Goal: Task Accomplishment & Management: Manage account settings

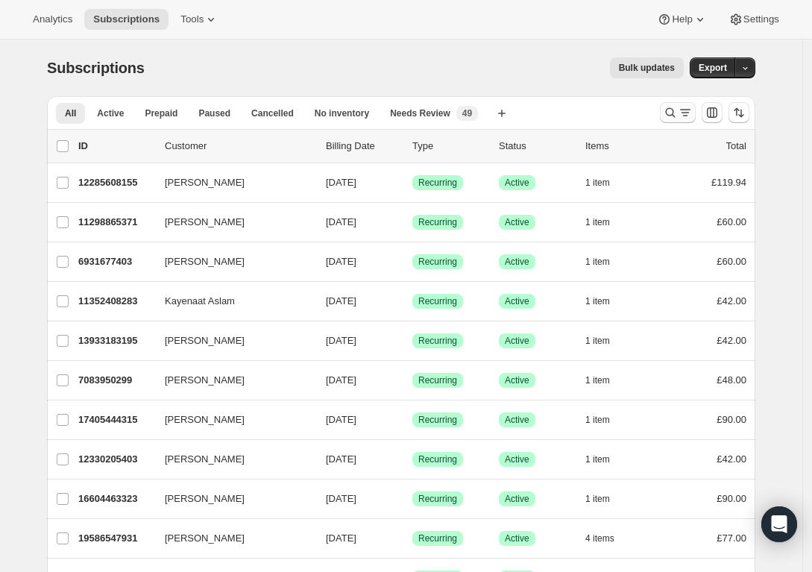
click at [678, 109] on icon "Search and filter results" at bounding box center [670, 112] width 15 height 15
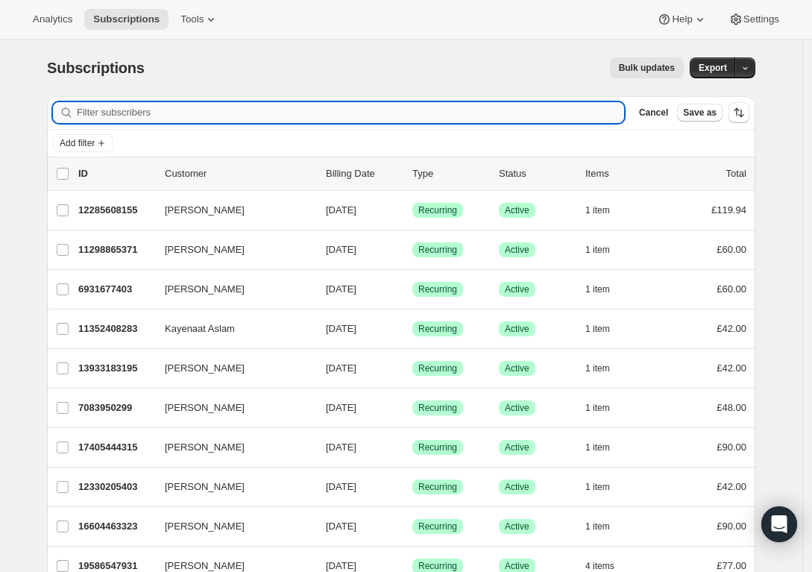
click at [383, 116] on input "Filter subscribers" at bounding box center [350, 112] width 547 height 21
click at [382, 116] on input "Filter subscribers" at bounding box center [350, 112] width 547 height 21
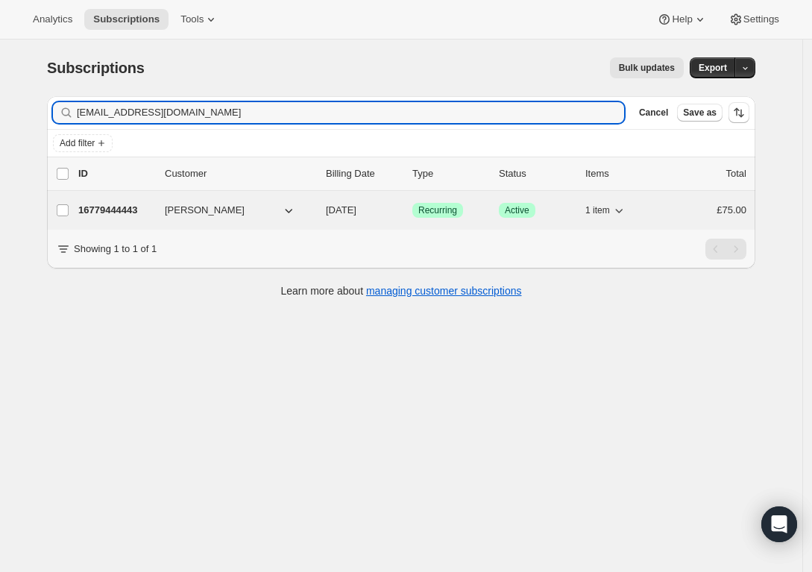
type input "lucyjaynedickinson@yahoo.co.uk"
click at [526, 207] on span "Active" at bounding box center [517, 210] width 25 height 12
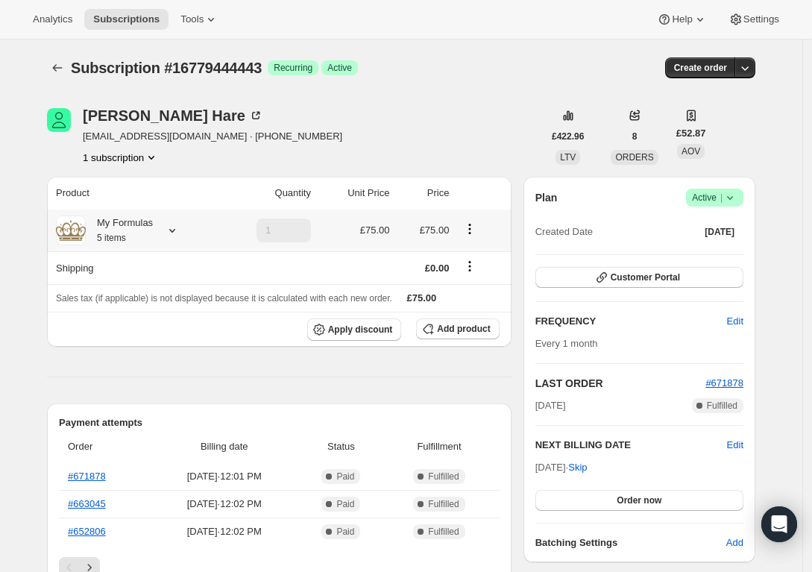
click at [180, 232] on icon at bounding box center [172, 230] width 15 height 15
click at [148, 324] on button "Edit box" at bounding box center [121, 321] width 149 height 21
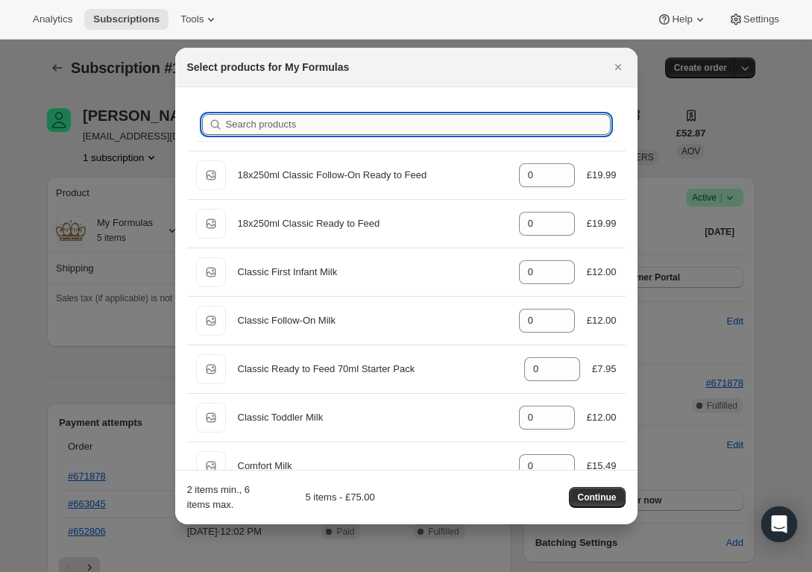
click at [316, 125] on input "Search products" at bounding box center [418, 124] width 385 height 21
type input "r"
type input "0"
type input "5"
type input "rg"
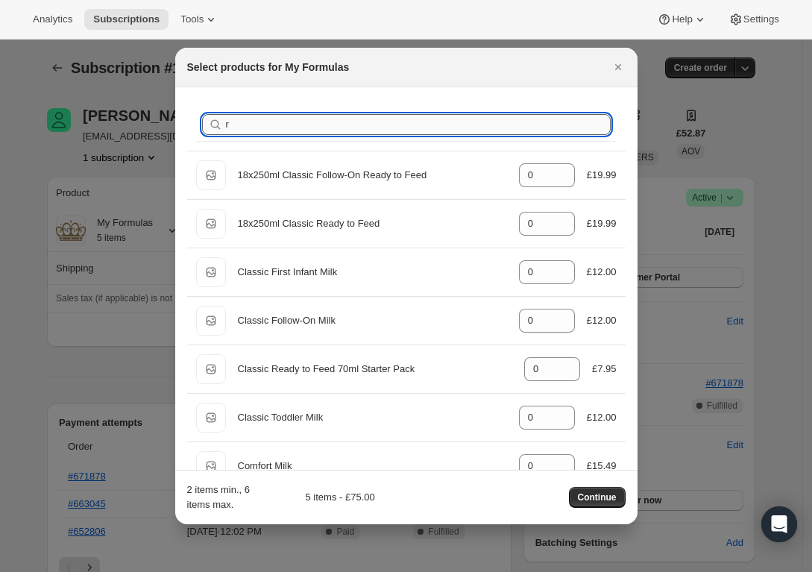
type input "5"
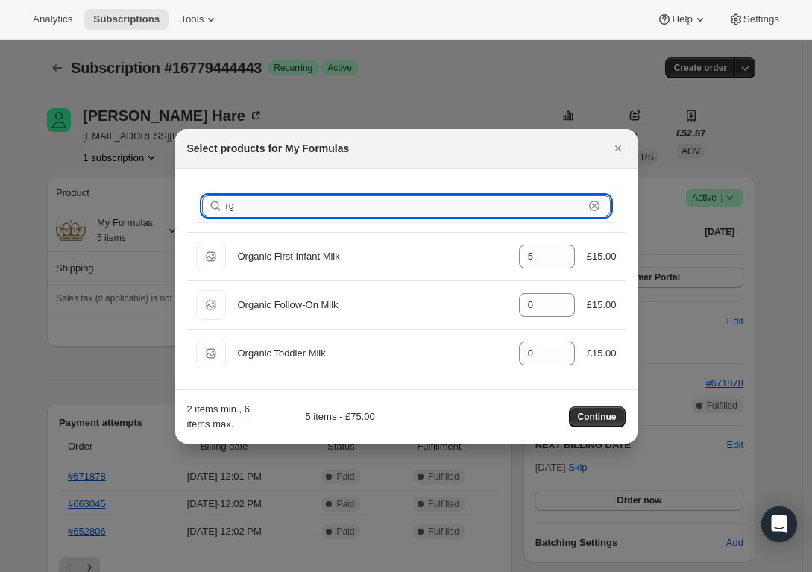
type input "r"
type input "0"
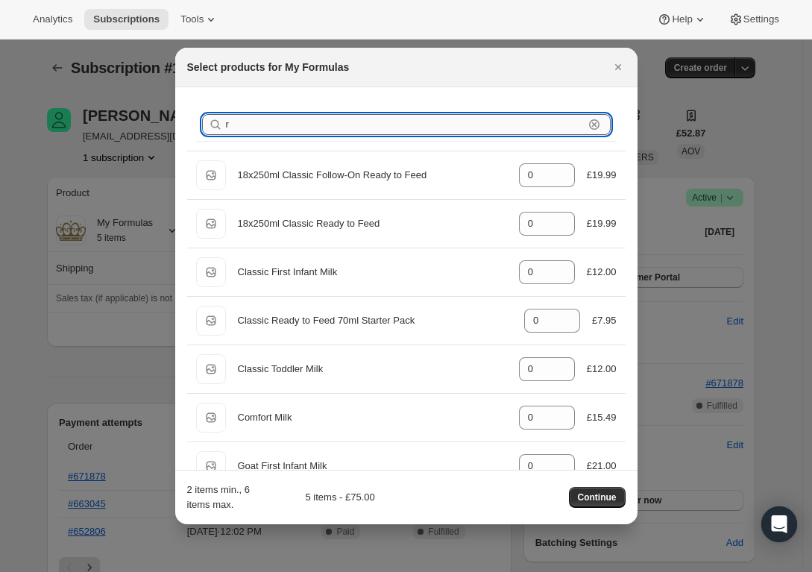
type input "0"
type input "5"
type input "o"
type input "5"
type input "0"
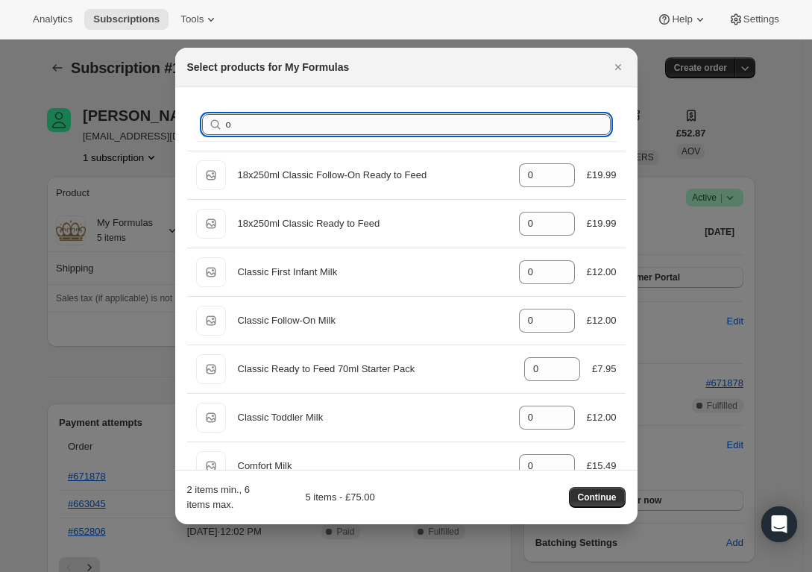
type input "or"
type input "5"
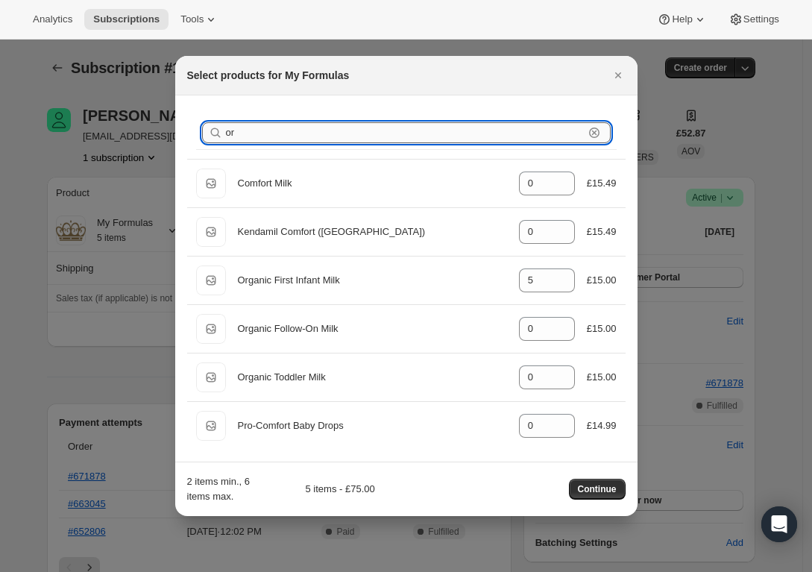
type input "org"
type input "5"
type input "0"
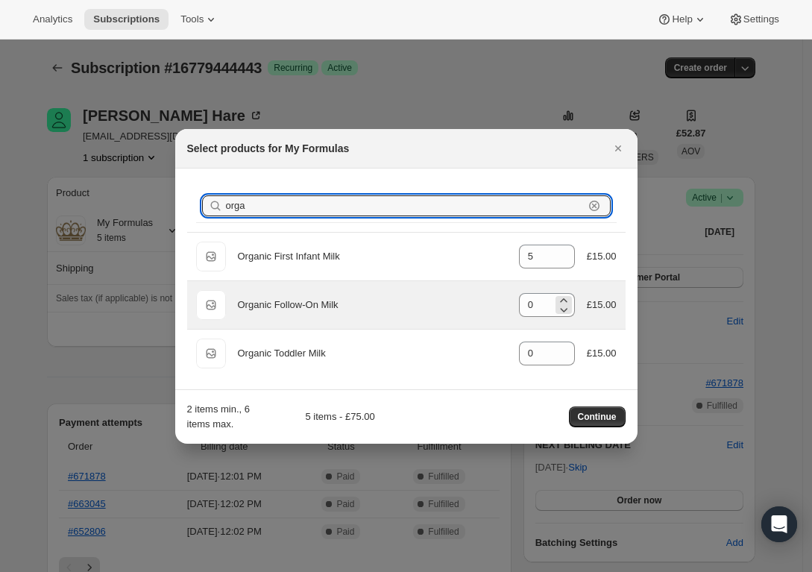
type input "orga"
click at [569, 296] on div ":re3:" at bounding box center [563, 305] width 16 height 18
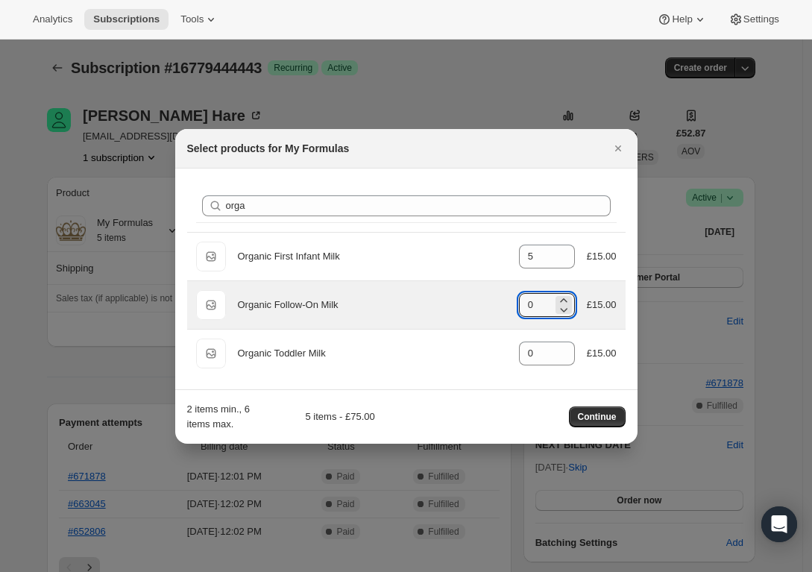
click at [569, 296] on div ":re3:" at bounding box center [563, 305] width 16 height 18
drag, startPoint x: 537, startPoint y: 307, endPoint x: 485, endPoint y: 300, distance: 52.6
click at [485, 300] on div "Default Title Organic Follow-On Milk gid://shopify/ProductVariant/3724270669022…" at bounding box center [406, 305] width 420 height 30
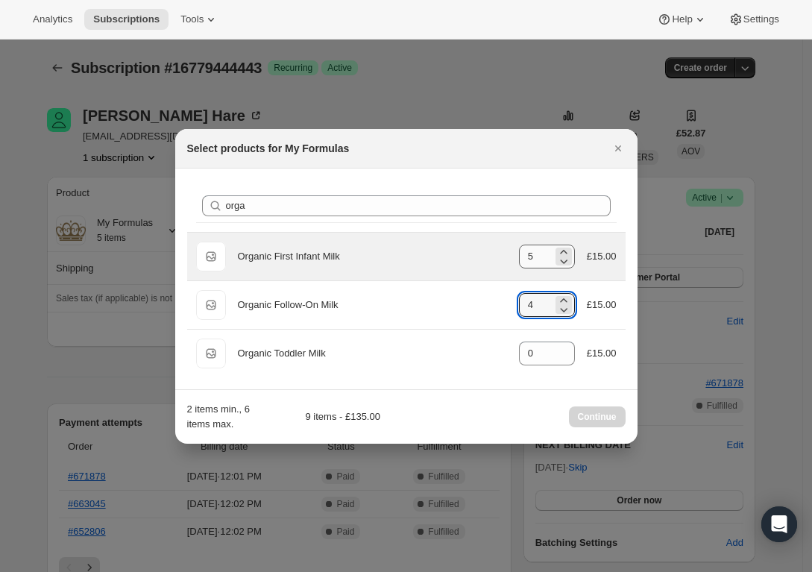
type input "4"
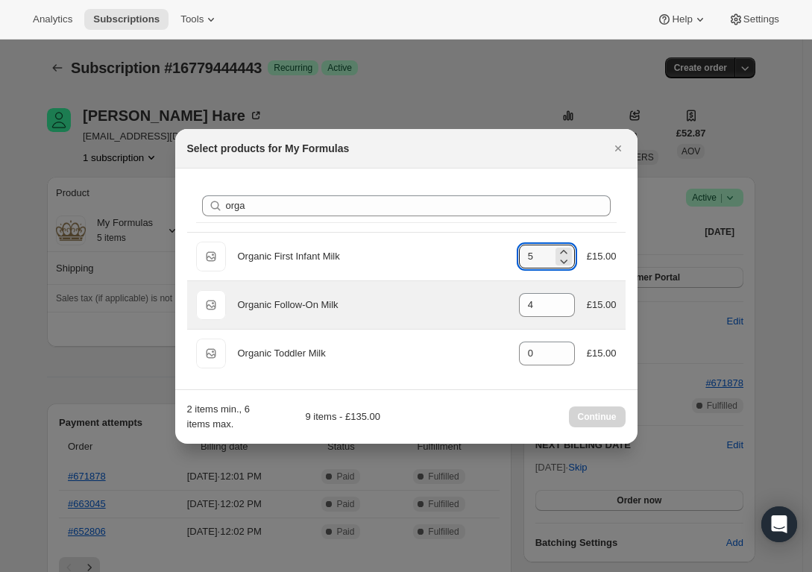
drag, startPoint x: 543, startPoint y: 253, endPoint x: 441, endPoint y: 282, distance: 106.9
click at [423, 282] on ul "Default Title Organic First Infant Milk gid://shopify/ProductVariant/3707771342…" at bounding box center [406, 304] width 438 height 145
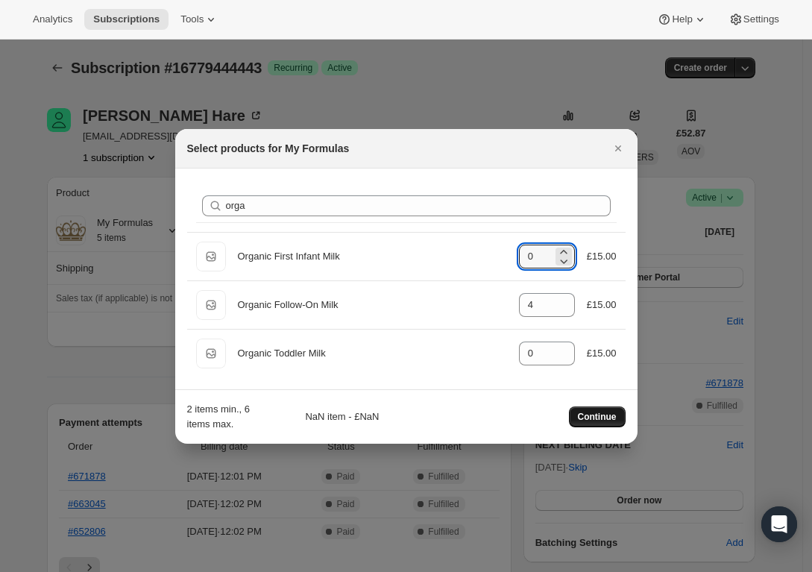
type input "0"
click at [602, 411] on span "Continue" at bounding box center [597, 417] width 39 height 12
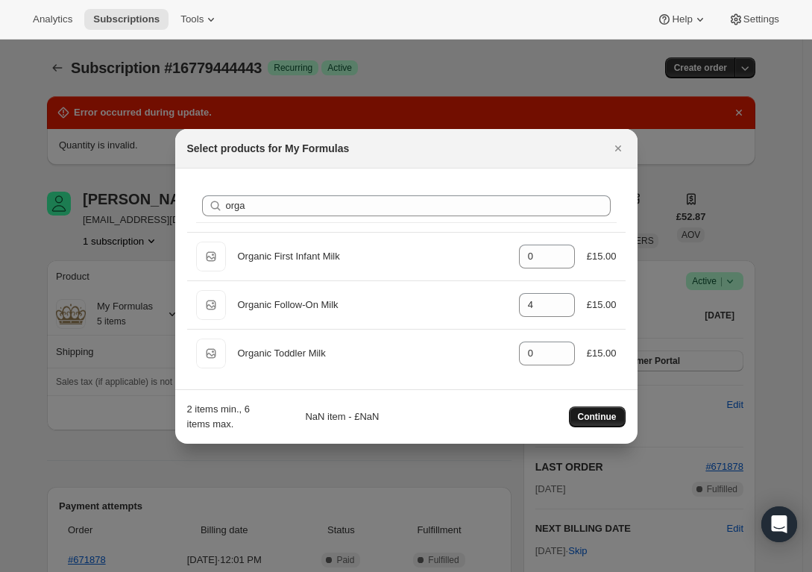
click at [602, 411] on span "Continue" at bounding box center [597, 417] width 39 height 12
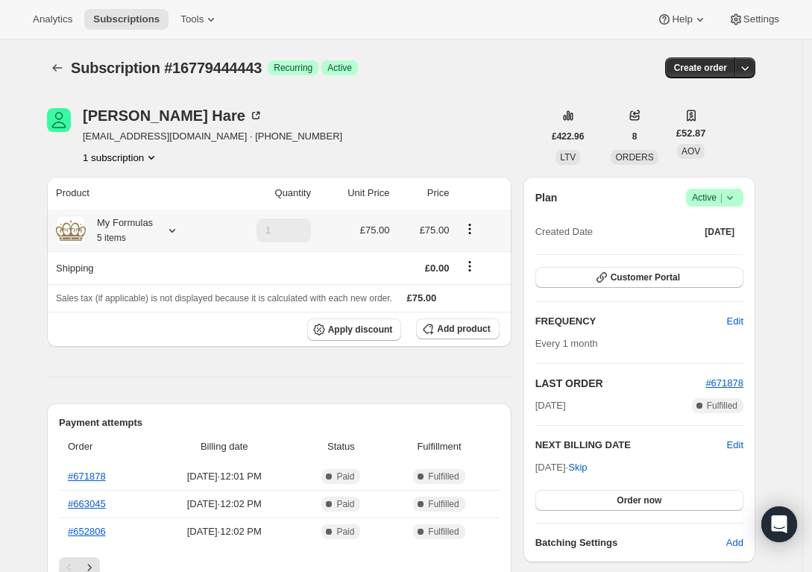
click at [179, 224] on icon at bounding box center [172, 230] width 15 height 15
click at [159, 316] on button "Edit box" at bounding box center [121, 321] width 149 height 21
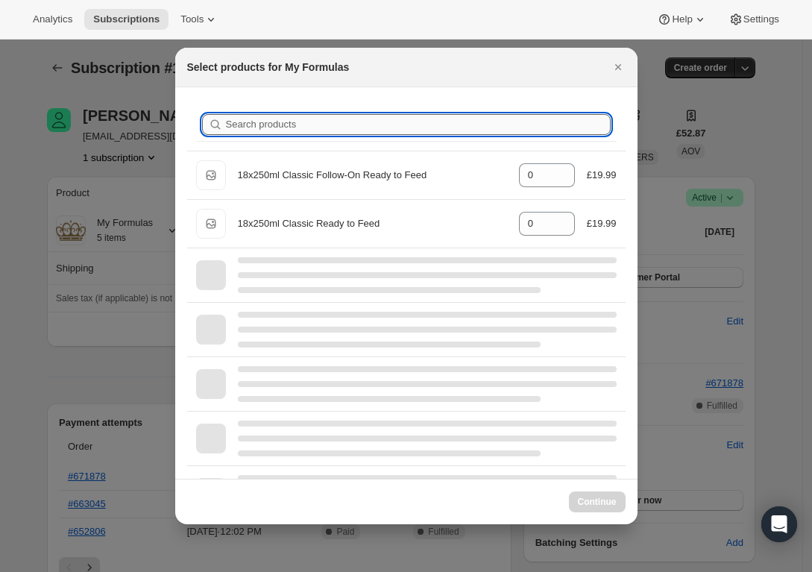
click at [306, 124] on input "Search products" at bounding box center [418, 124] width 385 height 21
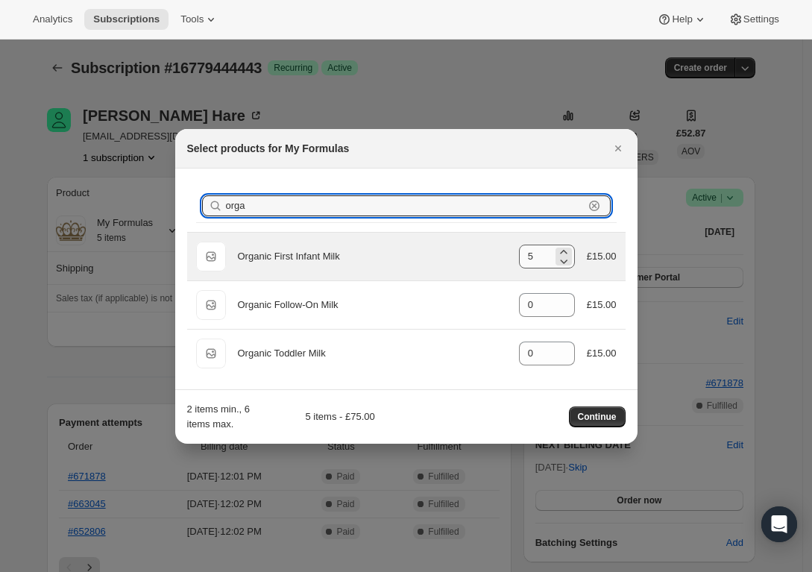
type input "orga"
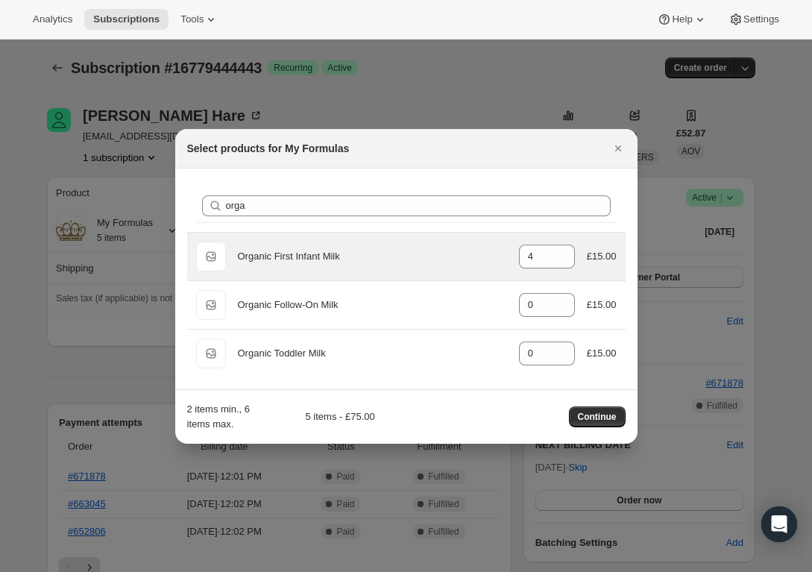
drag, startPoint x: 541, startPoint y: 256, endPoint x: 435, endPoint y: 256, distance: 105.9
click at [435, 256] on div "Default Title Organic First Infant Milk gid://shopify/ProductVariant/3707771342…" at bounding box center [406, 257] width 420 height 30
click at [561, 265] on icon ":r3b:" at bounding box center [563, 260] width 15 height 15
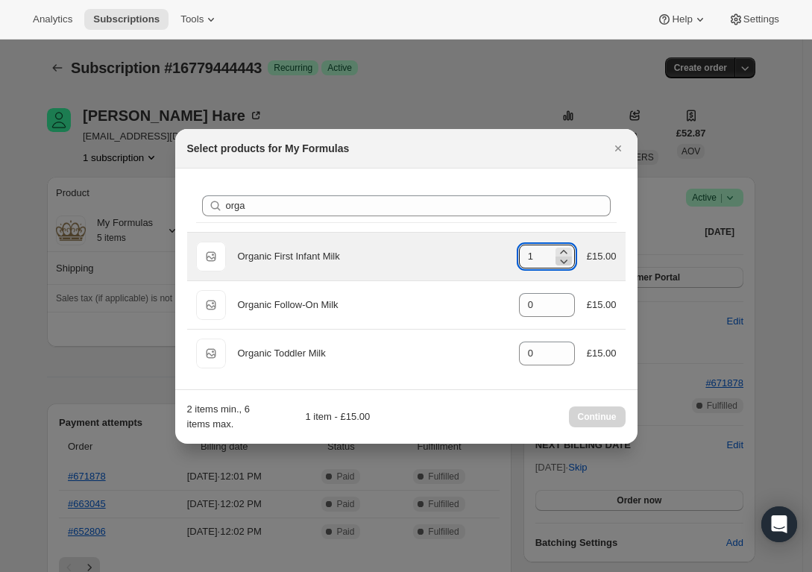
click at [561, 265] on icon ":r3b:" at bounding box center [563, 260] width 15 height 15
type input "0"
click at [561, 265] on icon ":r3b:" at bounding box center [563, 260] width 15 height 15
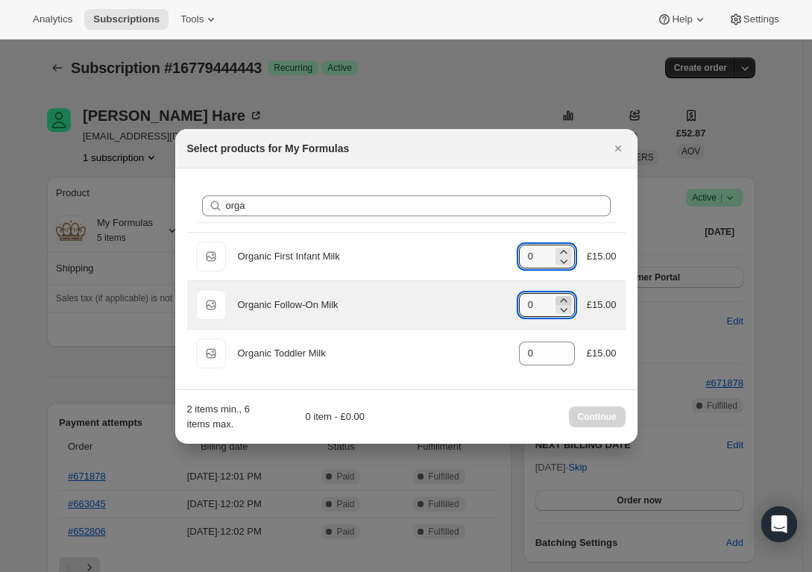
click at [564, 300] on icon ":r3b:" at bounding box center [563, 300] width 15 height 15
type input "4"
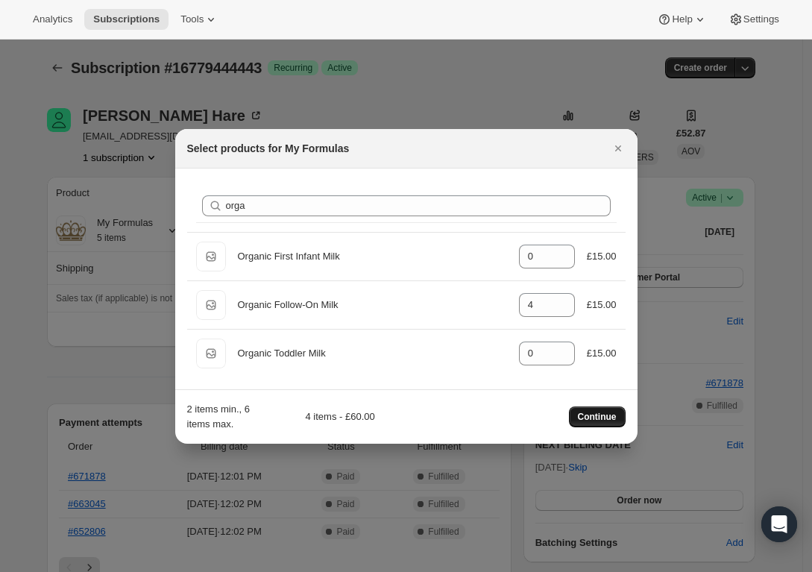
click at [587, 414] on span "Continue" at bounding box center [597, 417] width 39 height 12
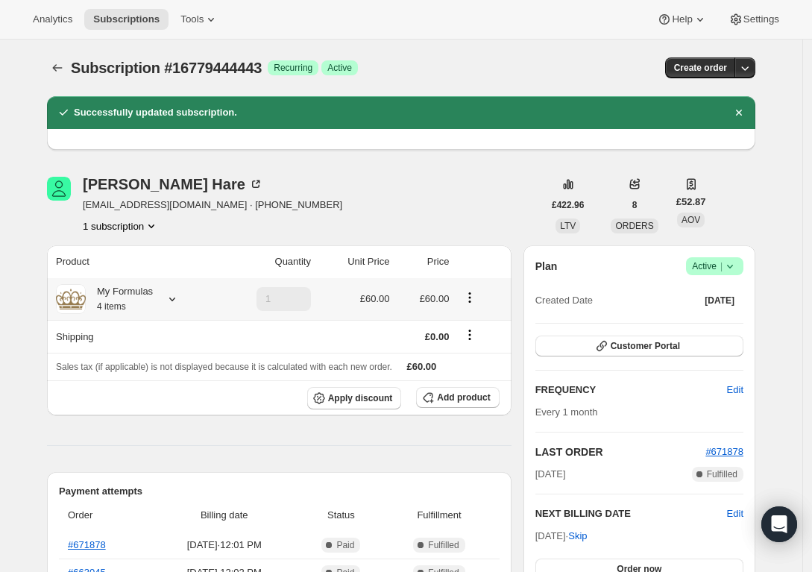
click at [180, 302] on icon at bounding box center [172, 298] width 15 height 15
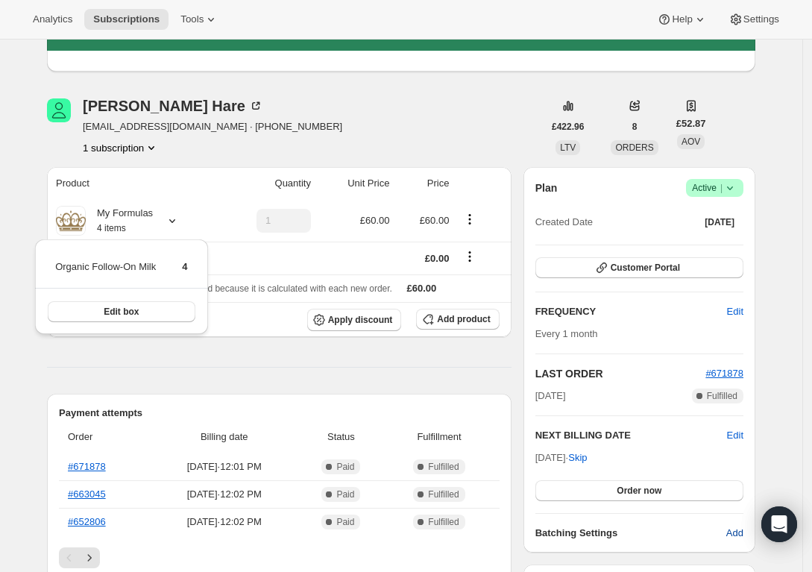
scroll to position [78, 0]
